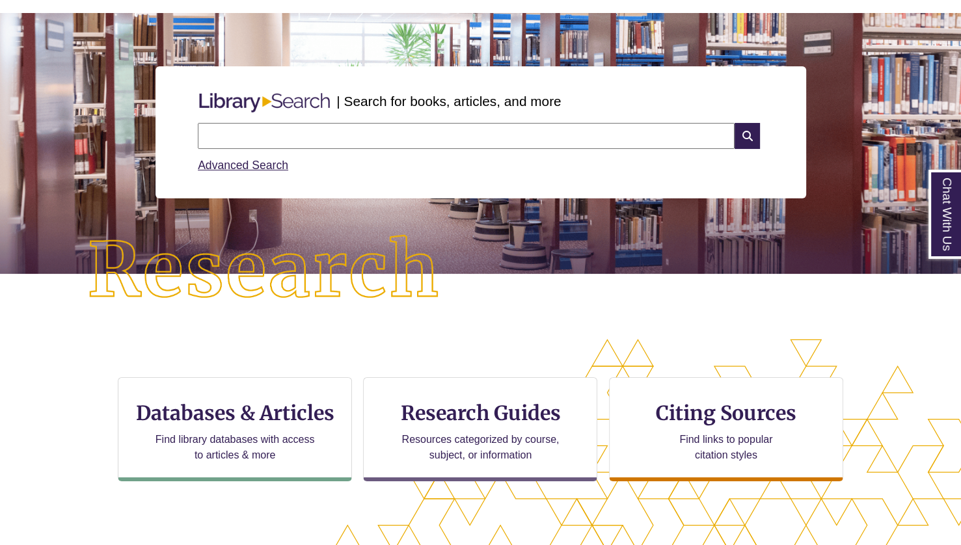
scroll to position [103, 0]
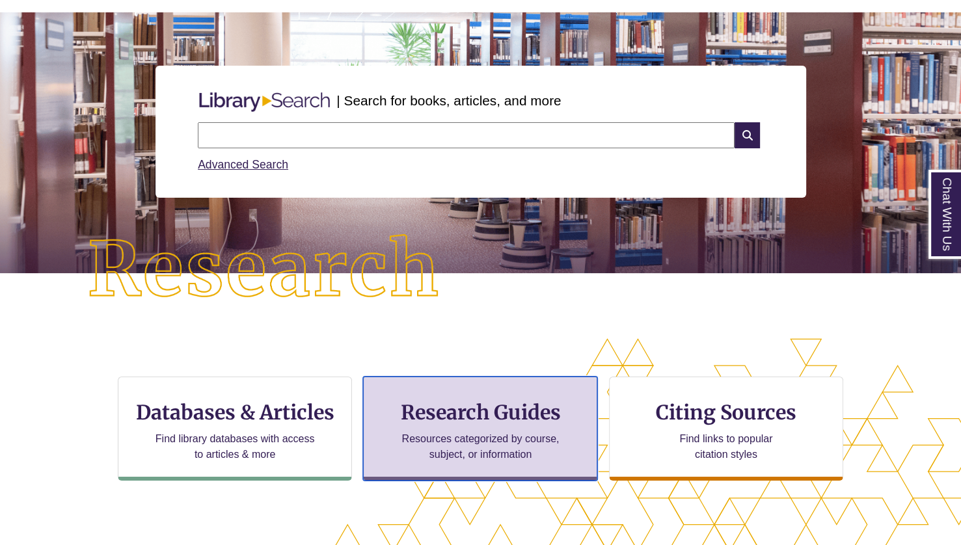
click at [420, 433] on p "Resources categorized by course, subject, or information" at bounding box center [481, 446] width 170 height 31
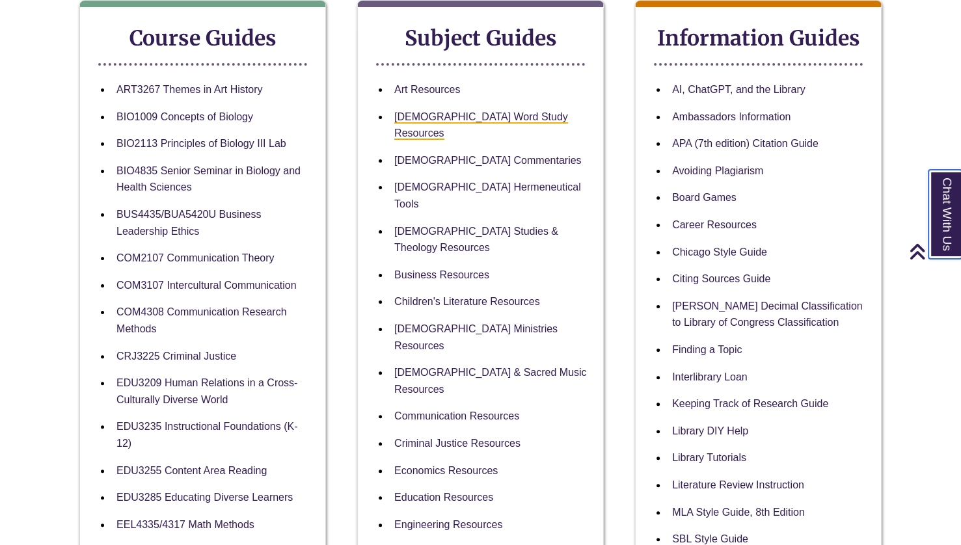
scroll to position [234, 0]
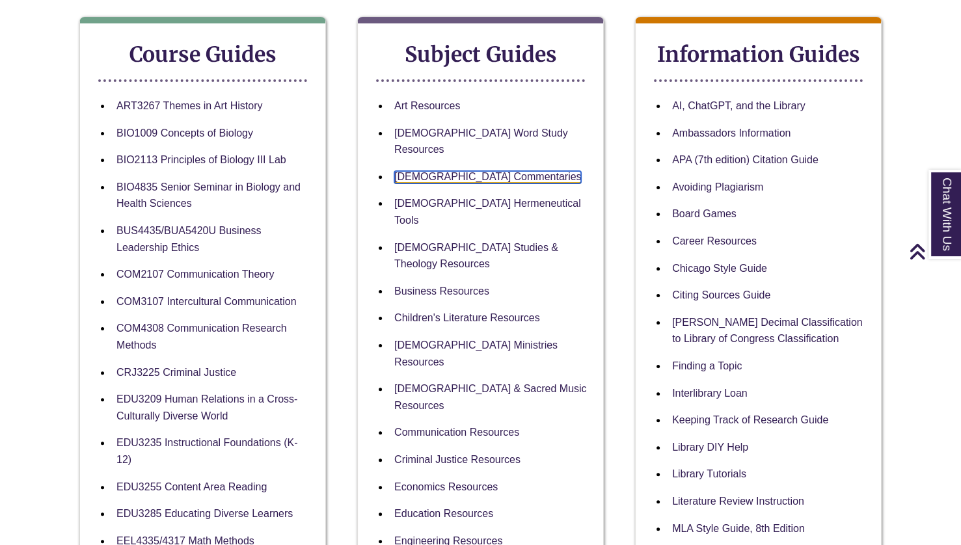
click at [485, 171] on link "Biblical Commentaries" at bounding box center [487, 177] width 187 height 12
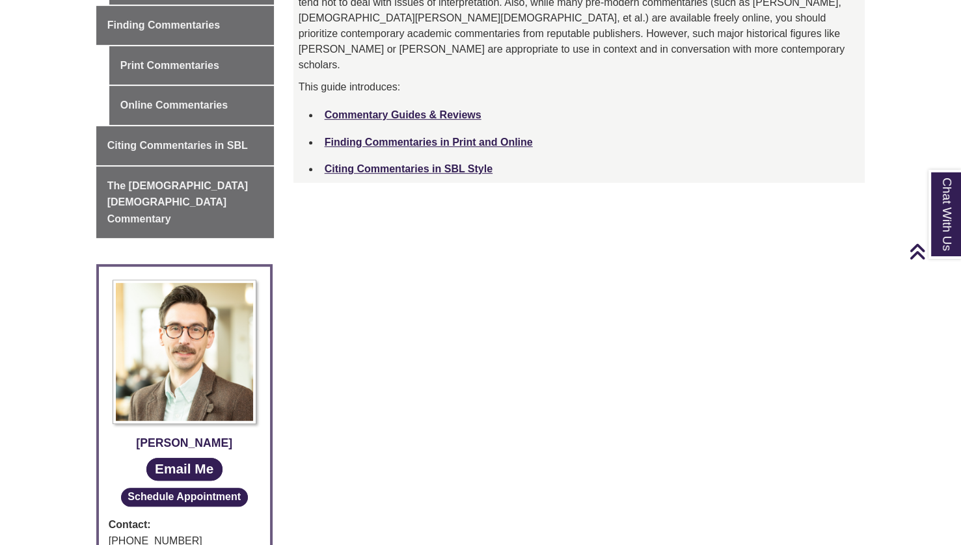
scroll to position [588, 0]
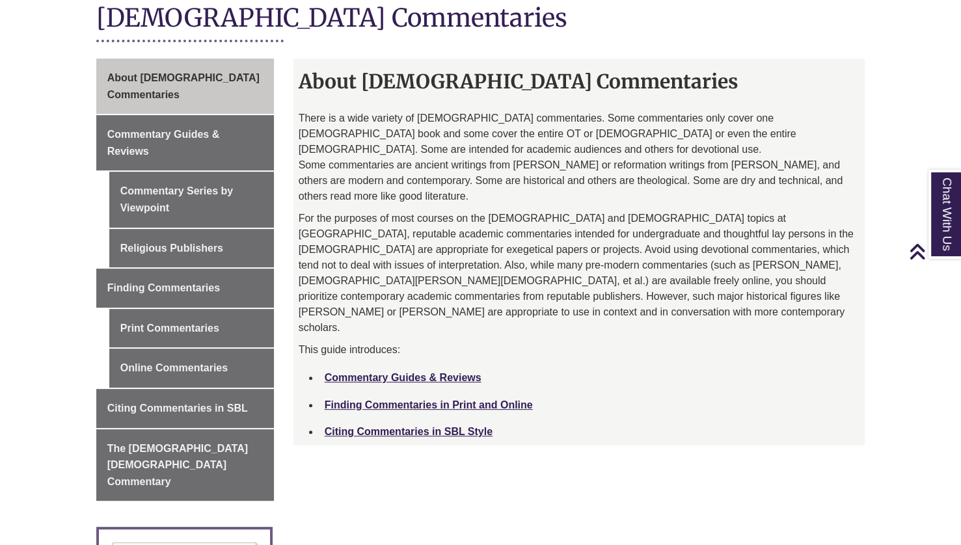
scroll to position [311, 0]
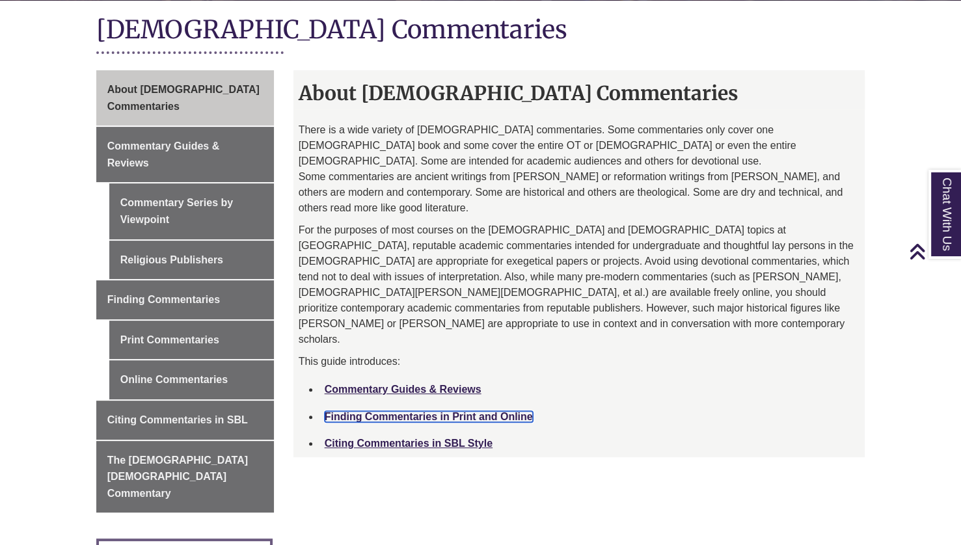
click at [455, 411] on link "Finding Commentaries in Print and Online" at bounding box center [429, 416] width 208 height 11
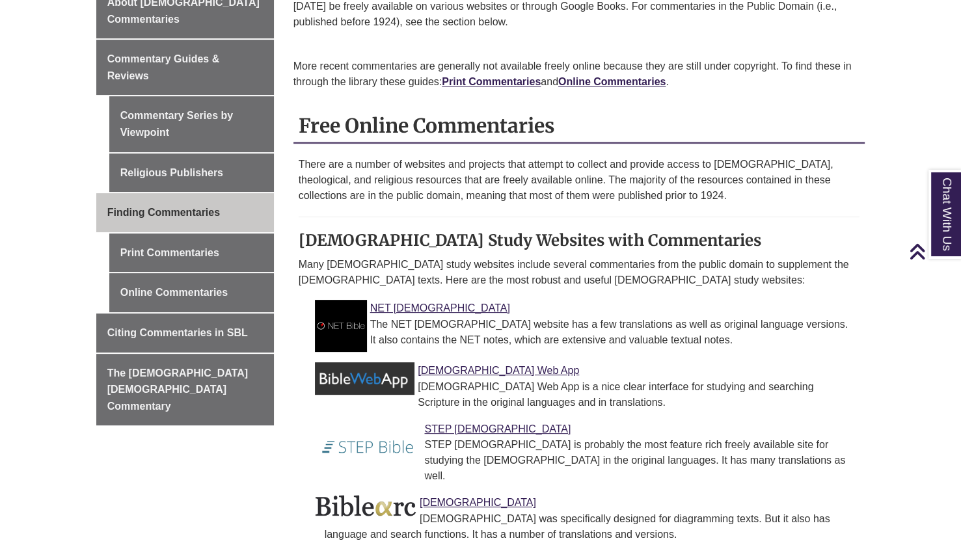
scroll to position [383, 0]
click at [497, 83] on link "Print Commentaries" at bounding box center [491, 81] width 99 height 11
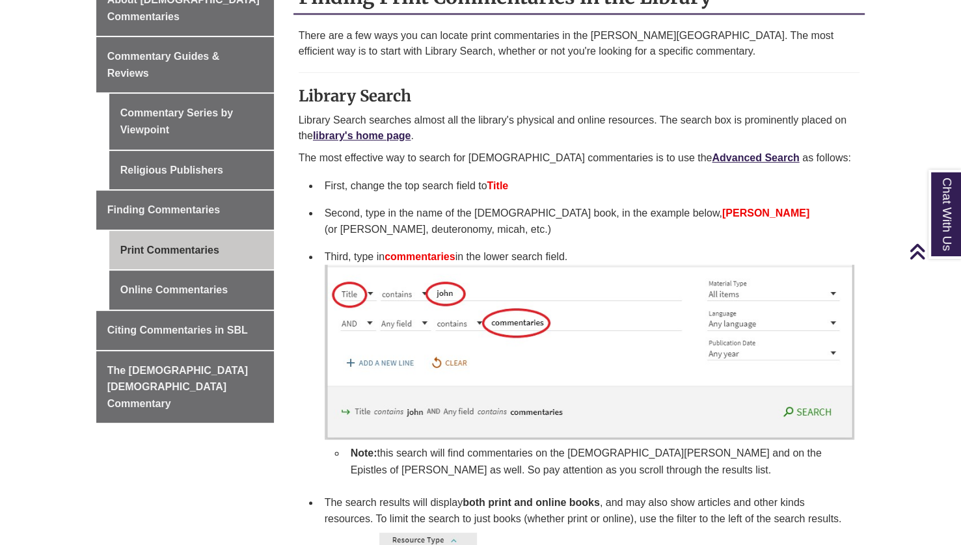
scroll to position [387, 0]
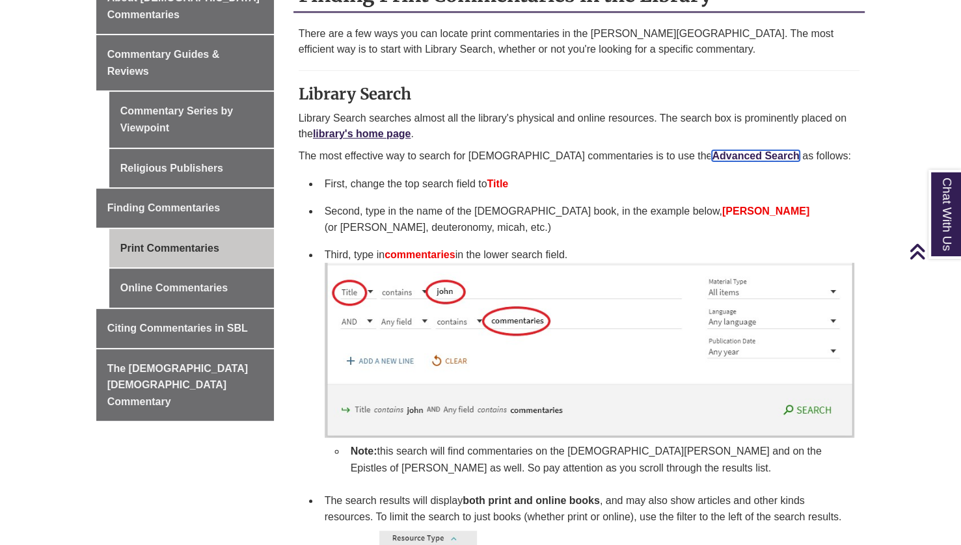
click at [712, 155] on link "Advanced Search" at bounding box center [755, 155] width 87 height 11
